Goal: Task Accomplishment & Management: Use online tool/utility

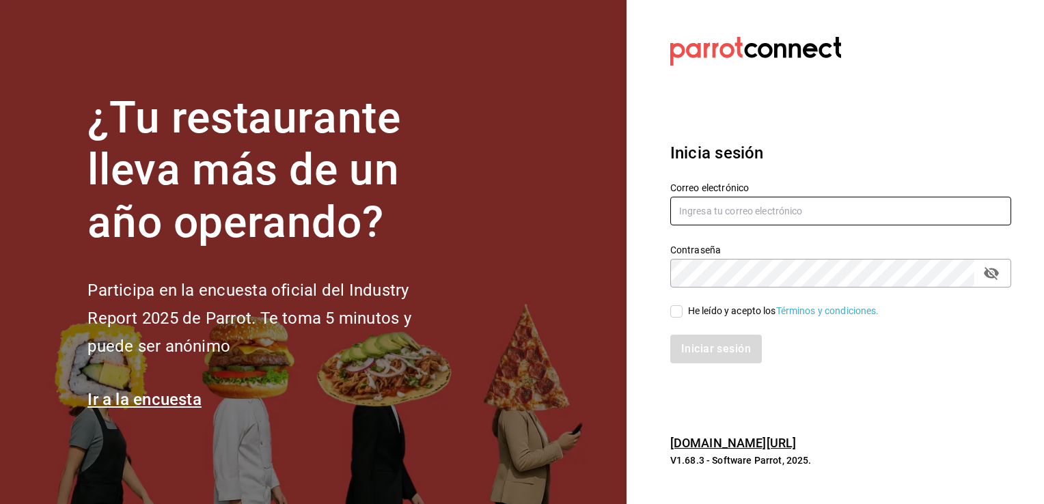
type input "ivan.avila@grupocosteno.com"
click at [675, 309] on input "He leído y acepto los Términos y condiciones." at bounding box center [676, 311] width 12 height 12
checkbox input "true"
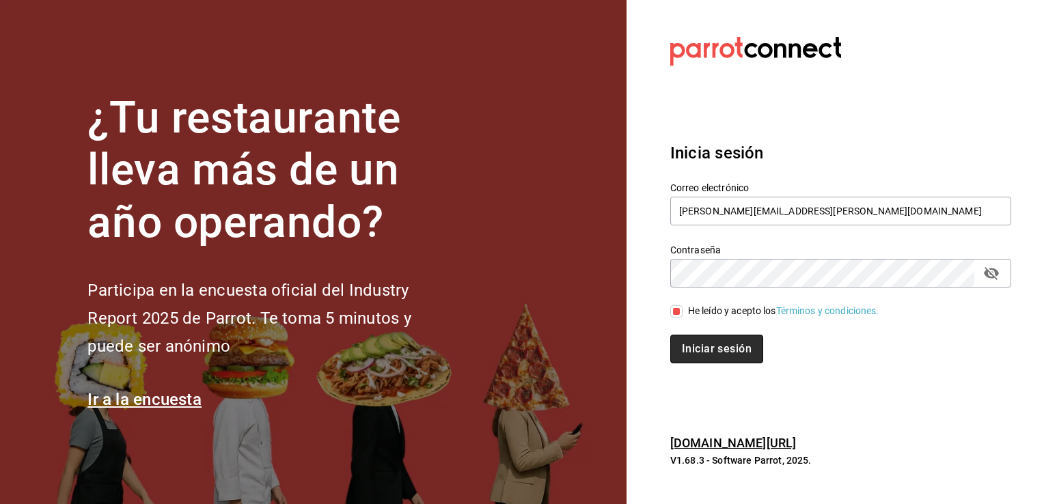
click at [691, 340] on button "Iniciar sesión" at bounding box center [716, 349] width 93 height 29
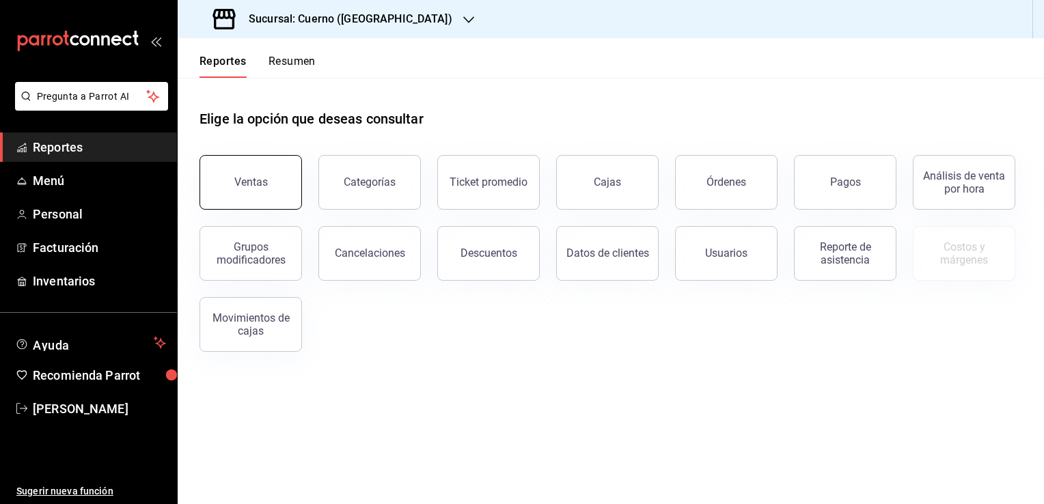
click at [271, 195] on button "Ventas" at bounding box center [250, 182] width 102 height 55
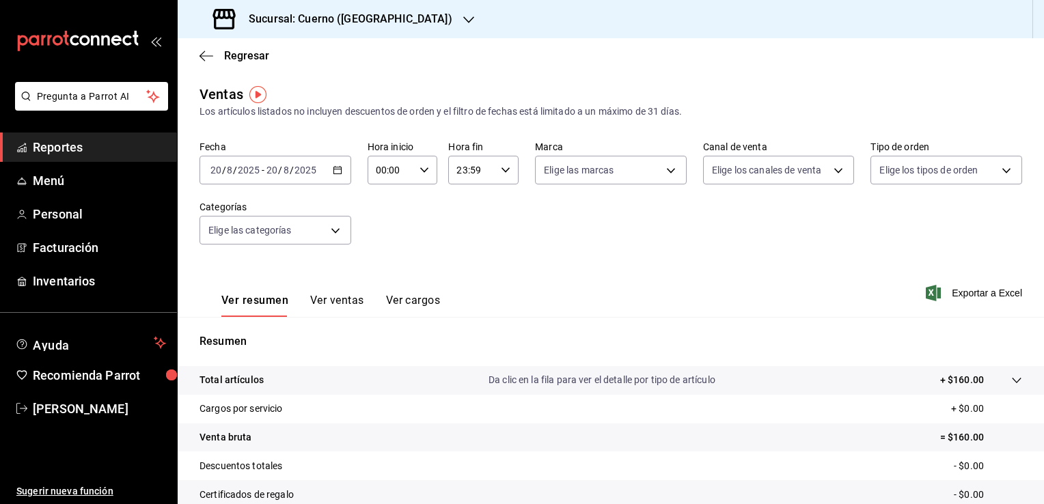
click at [334, 178] on div "[DATE] [DATE] - [DATE] [DATE]" at bounding box center [275, 170] width 152 height 29
click at [224, 168] on span "/" at bounding box center [224, 170] width 4 height 11
click at [402, 226] on div "Fecha [DATE] [DATE] - [DATE] [DATE] Hora inicio 00:00 Hora inicio Hora fin 23:5…" at bounding box center [610, 201] width 822 height 120
click at [218, 169] on input "20" at bounding box center [216, 170] width 12 height 11
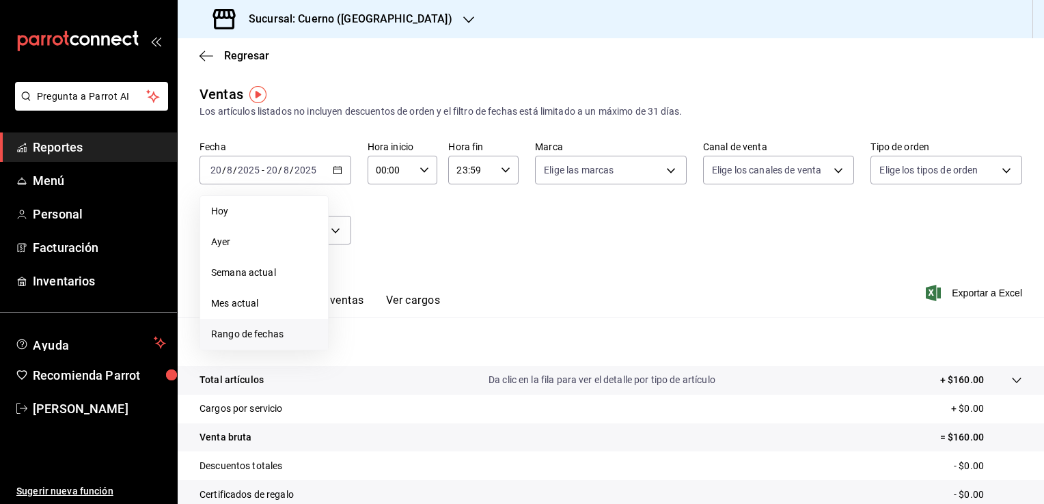
click at [263, 334] on span "Rango de fechas" at bounding box center [264, 334] width 106 height 14
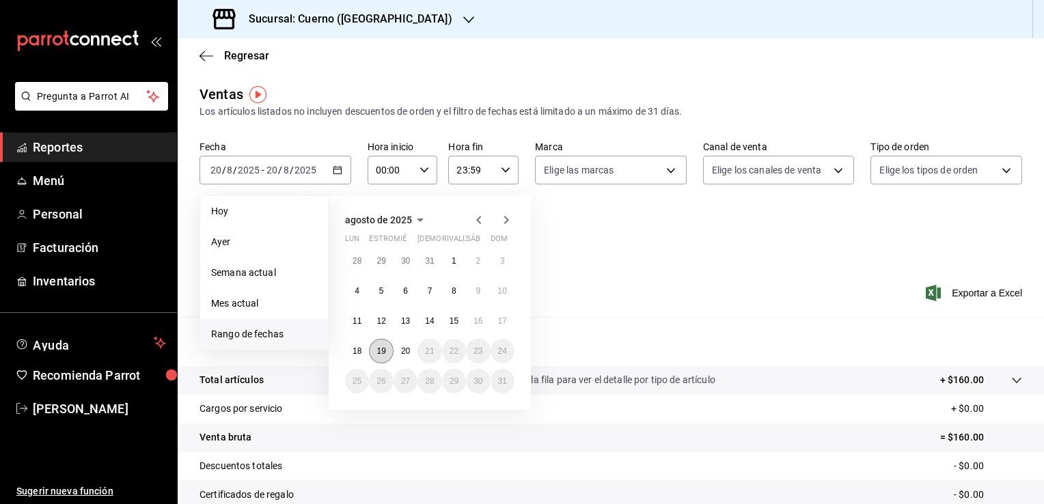
click at [383, 346] on abbr "19" at bounding box center [380, 351] width 9 height 10
click at [404, 349] on abbr "20" at bounding box center [405, 351] width 9 height 10
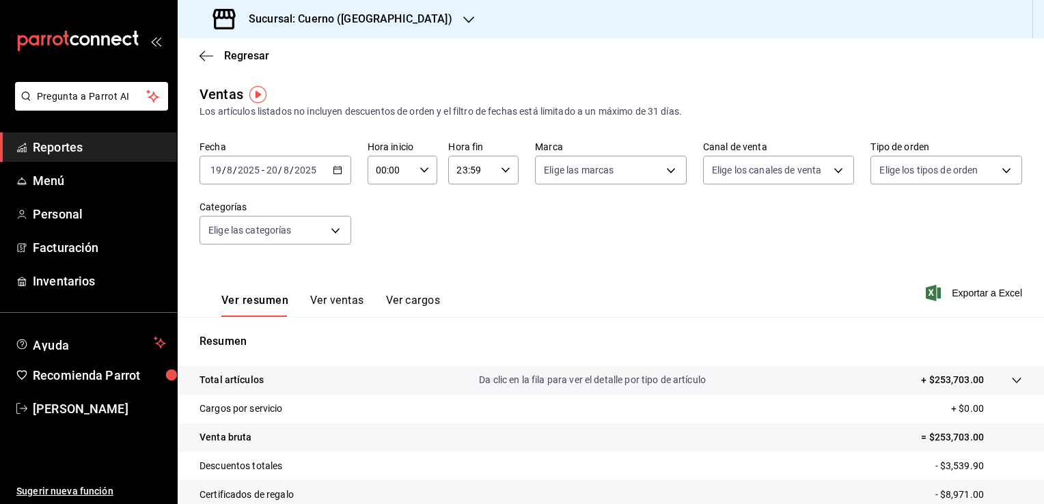
click at [426, 174] on div "00:00 Hora inicio" at bounding box center [402, 170] width 70 height 29
click at [381, 202] on span "00" at bounding box center [382, 204] width 13 height 11
click at [381, 202] on span "05" at bounding box center [382, 204] width 13 height 11
type input "05:00"
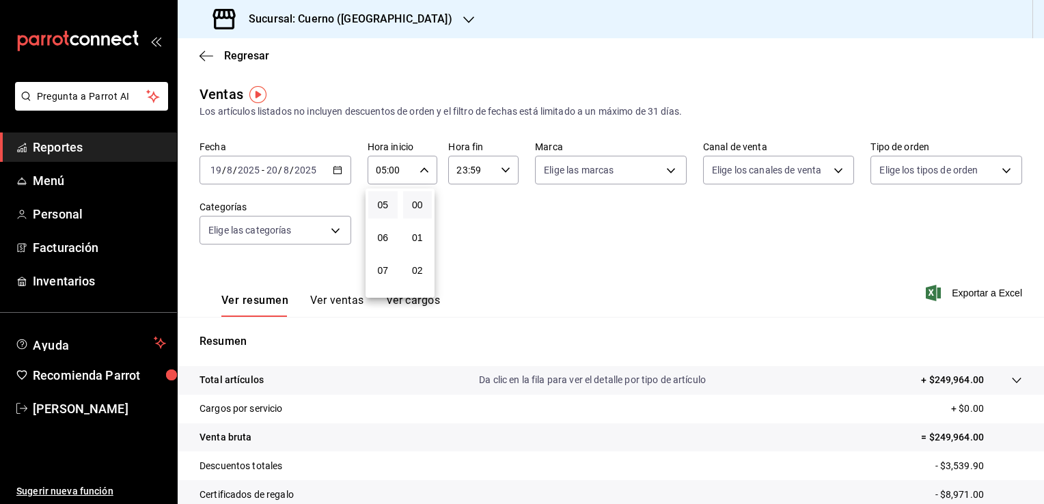
click at [503, 171] on div at bounding box center [522, 252] width 1044 height 504
click at [503, 171] on icon "button" at bounding box center [506, 170] width 10 height 10
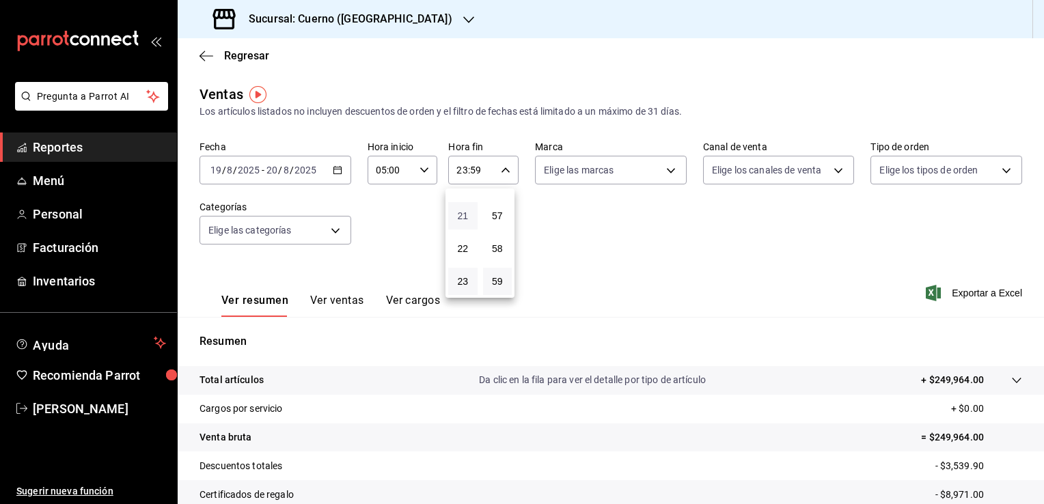
click at [459, 218] on span "21" at bounding box center [462, 215] width 13 height 11
type input "21:59"
click at [464, 227] on span "05" at bounding box center [462, 224] width 13 height 11
click at [497, 235] on button "58" at bounding box center [497, 248] width 29 height 27
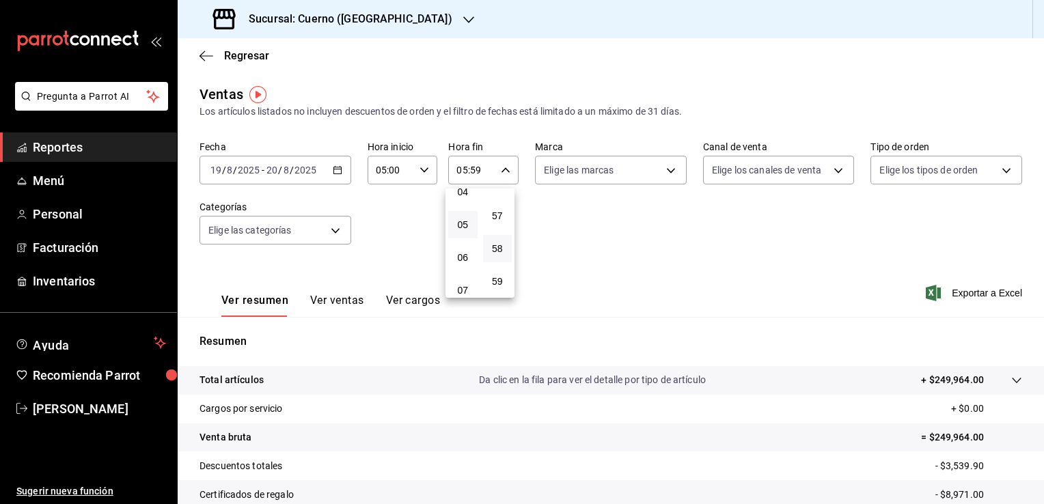
type input "05:58"
click at [492, 204] on span "00" at bounding box center [497, 204] width 13 height 11
type input "05:00"
drag, startPoint x: 1037, startPoint y: 248, endPoint x: 1046, endPoint y: 513, distance: 265.2
click at [1043, 503] on html "Pregunta a Parrot AI Reportes Menú Personal Facturación Inventarios Ayuda Recom…" at bounding box center [522, 252] width 1044 height 504
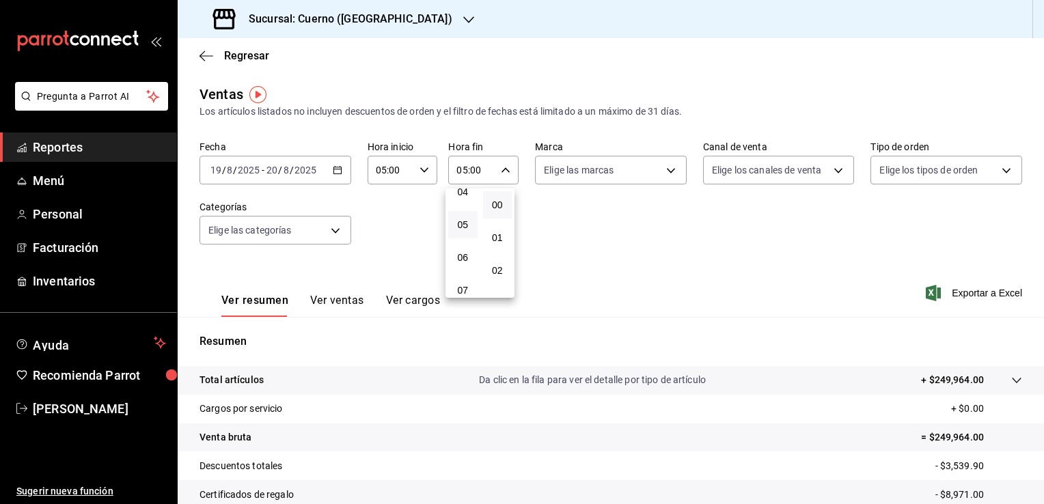
drag, startPoint x: 1036, startPoint y: 355, endPoint x: 1036, endPoint y: 444, distance: 88.8
click at [1036, 444] on div at bounding box center [522, 252] width 1044 height 504
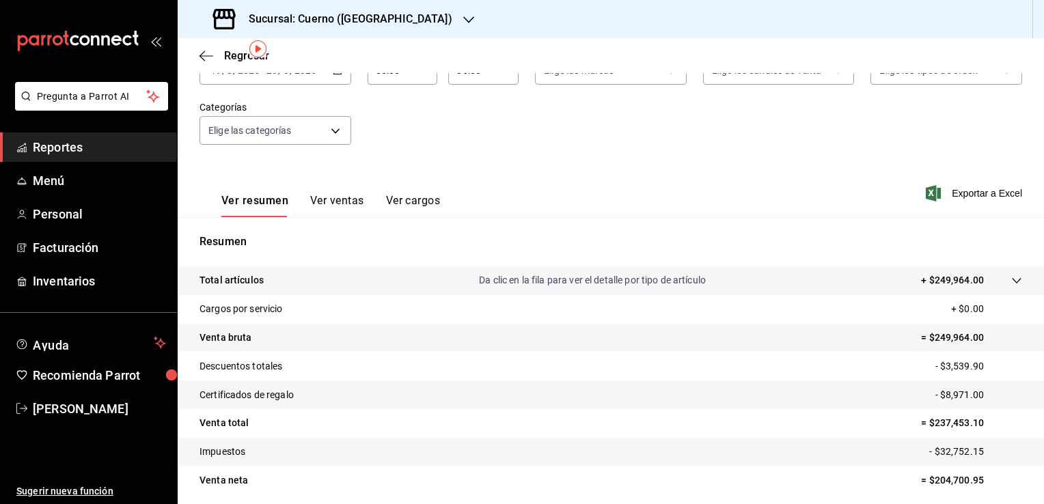
scroll to position [150, 0]
